Goal: Task Accomplishment & Management: Use online tool/utility

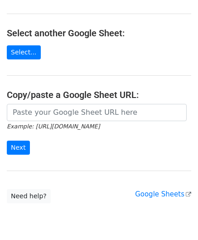
scroll to position [91, 0]
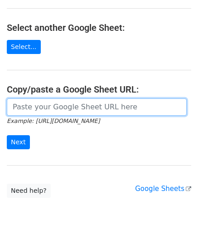
drag, startPoint x: 51, startPoint y: 111, endPoint x: 57, endPoint y: 107, distance: 7.4
click at [51, 111] on input "url" at bounding box center [97, 107] width 180 height 17
paste input "[URL][DOMAIN_NAME]"
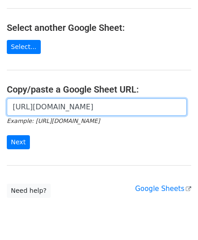
scroll to position [0, 197]
type input "[URL][DOMAIN_NAME]"
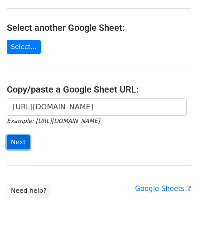
click at [20, 140] on input "Next" at bounding box center [18, 142] width 23 height 14
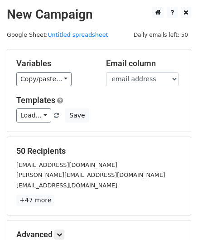
scroll to position [111, 0]
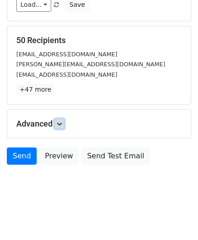
click at [64, 119] on link at bounding box center [60, 124] width 10 height 10
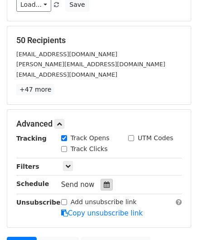
click at [104, 182] on icon at bounding box center [107, 185] width 6 height 6
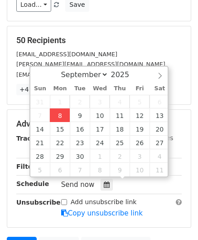
type input "[DATE] 12:00"
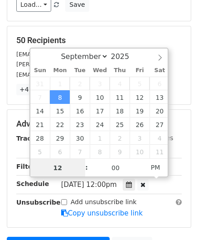
scroll to position [0, 0]
paste input "Hour"
type input "2"
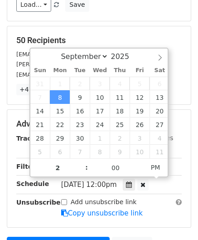
type input "[DATE] 14:00"
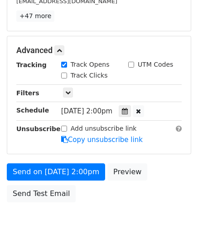
scroll to position [221, 0]
